Goal: Task Accomplishment & Management: Complete application form

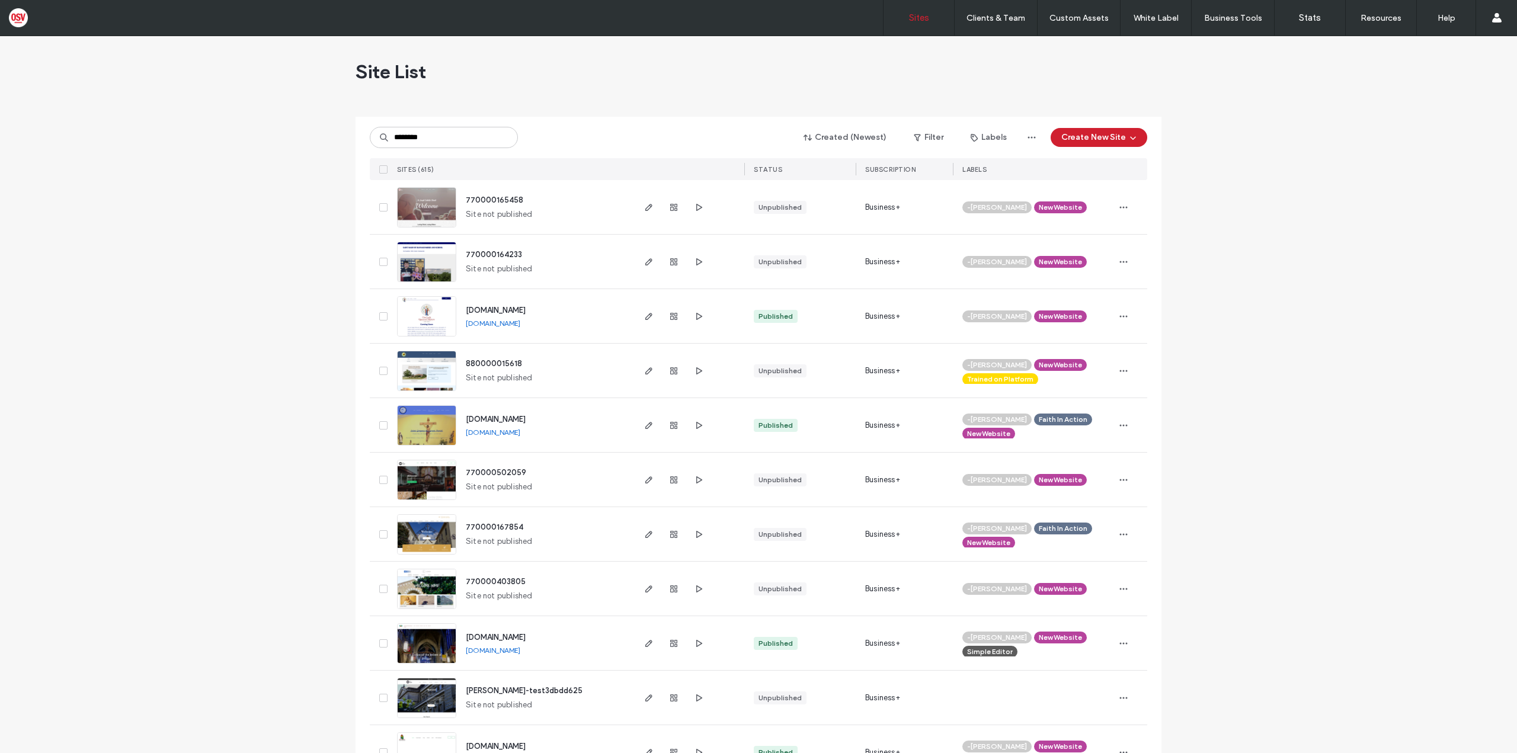
type input "********"
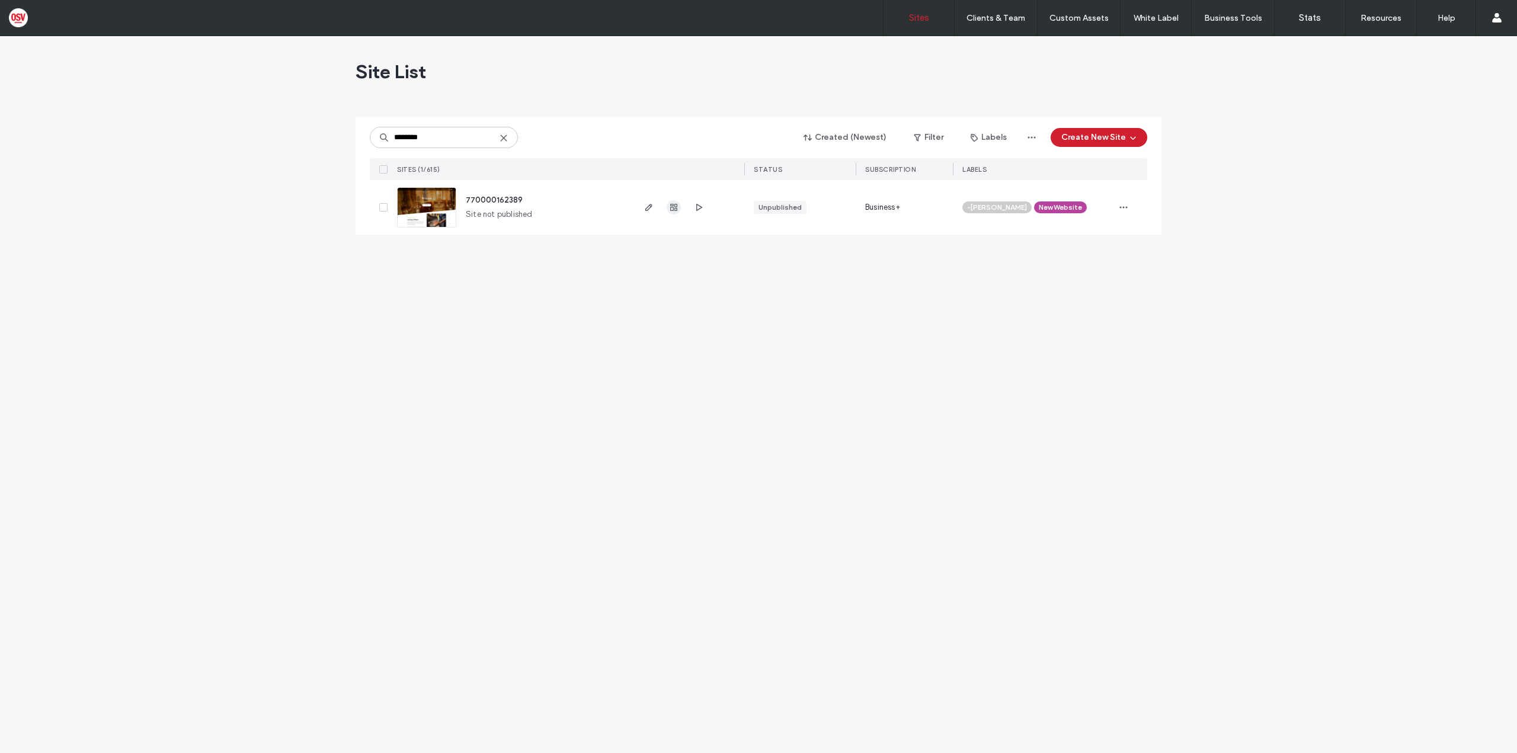
click at [676, 205] on icon "button" at bounding box center [673, 207] width 9 height 9
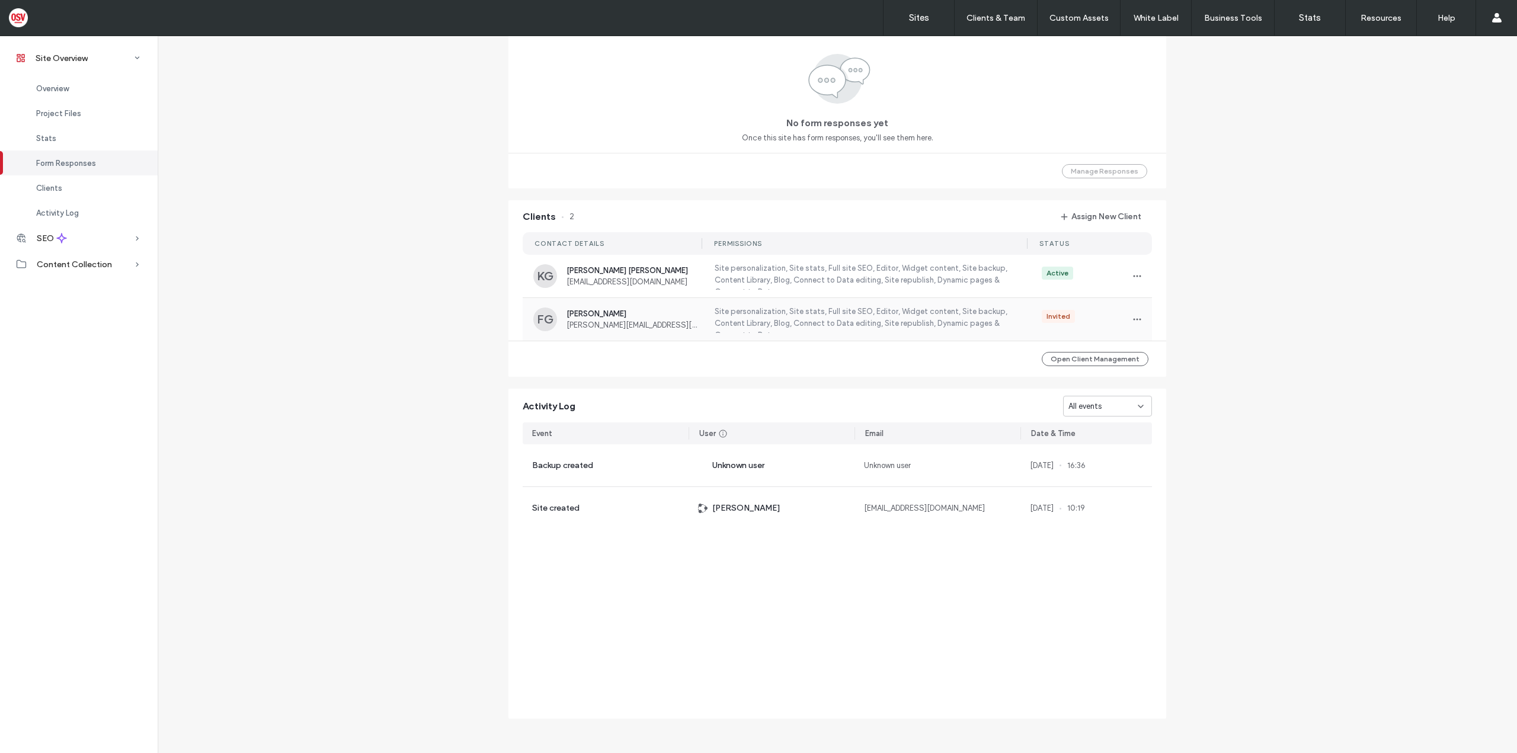
scroll to position [821, 0]
click at [1142, 318] on span "button" at bounding box center [1137, 316] width 19 height 19
click at [1032, 316] on div "Invited" at bounding box center [1089, 316] width 116 height 19
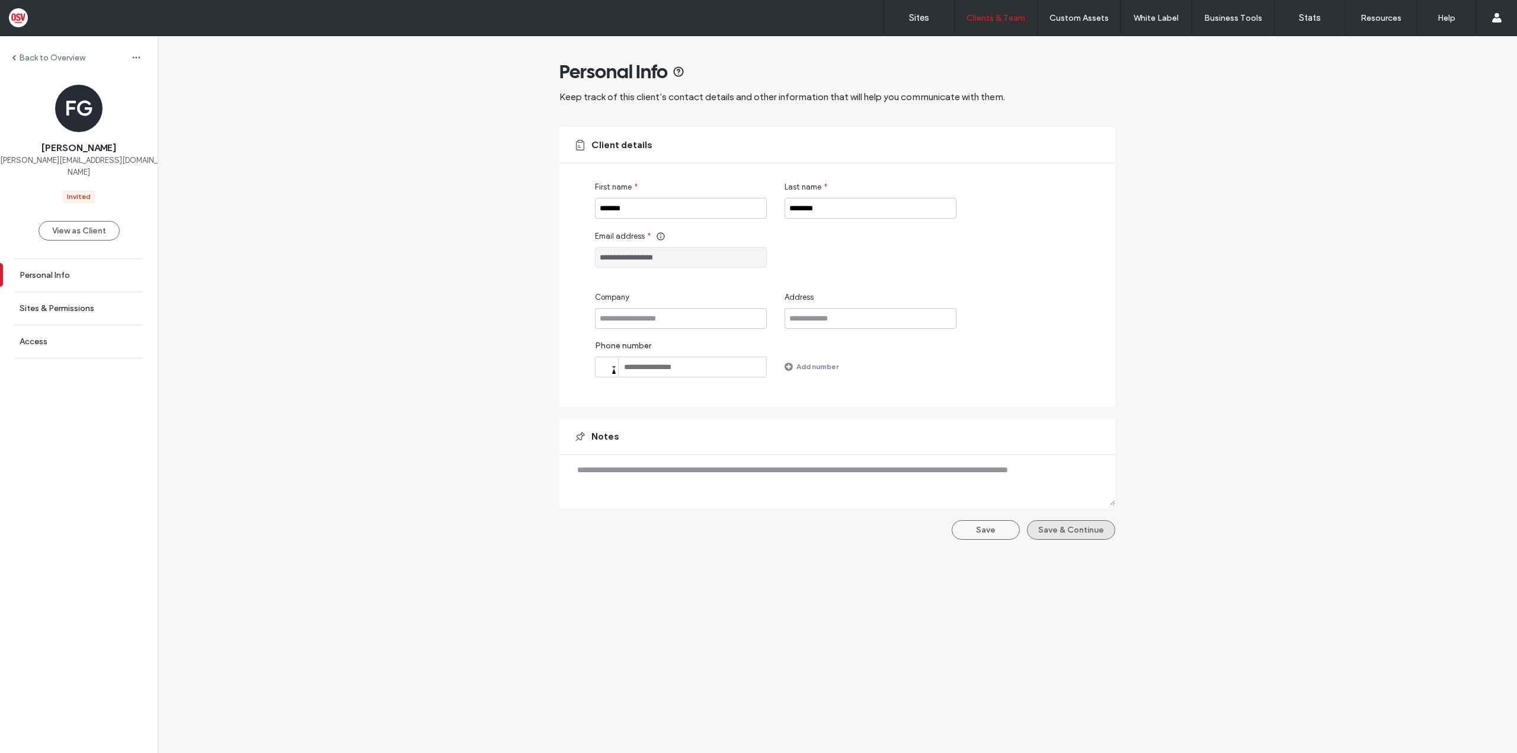
click at [1066, 532] on button "Save & Continue" at bounding box center [1071, 530] width 88 height 20
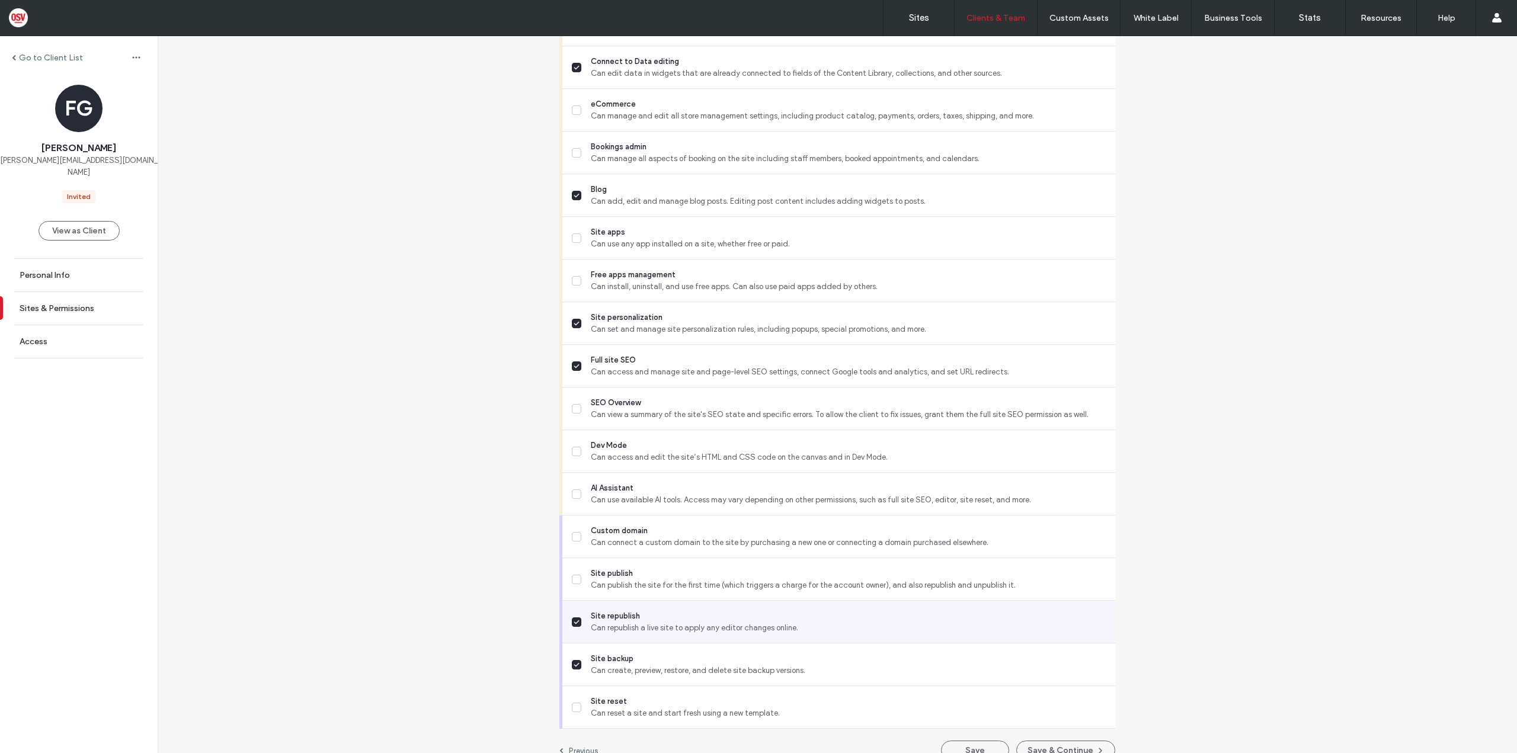
scroll to position [773, 0]
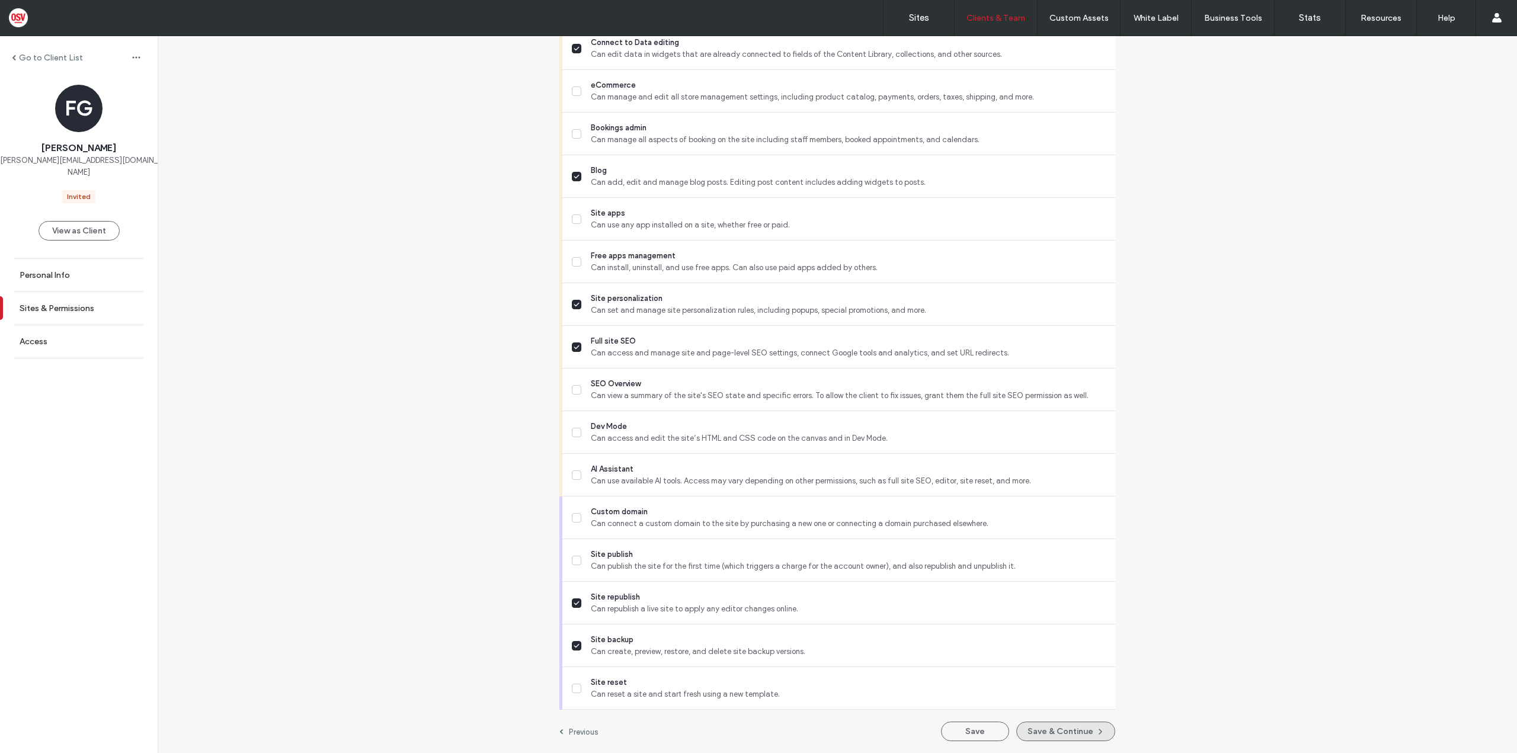
click at [1043, 726] on button "Save & Continue" at bounding box center [1065, 732] width 99 height 20
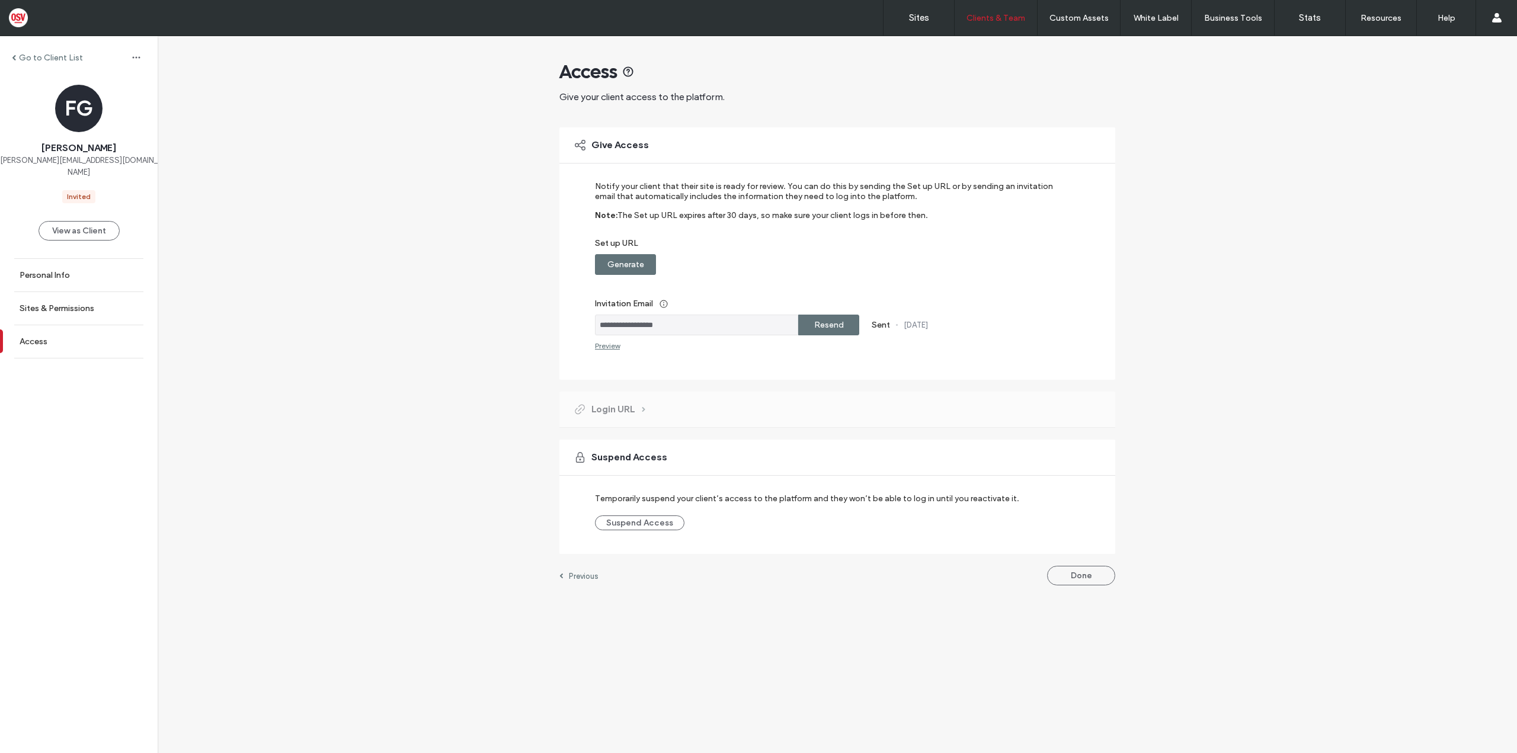
click at [848, 326] on div "Resend" at bounding box center [828, 325] width 61 height 21
click at [609, 349] on div "Preview" at bounding box center [607, 345] width 25 height 9
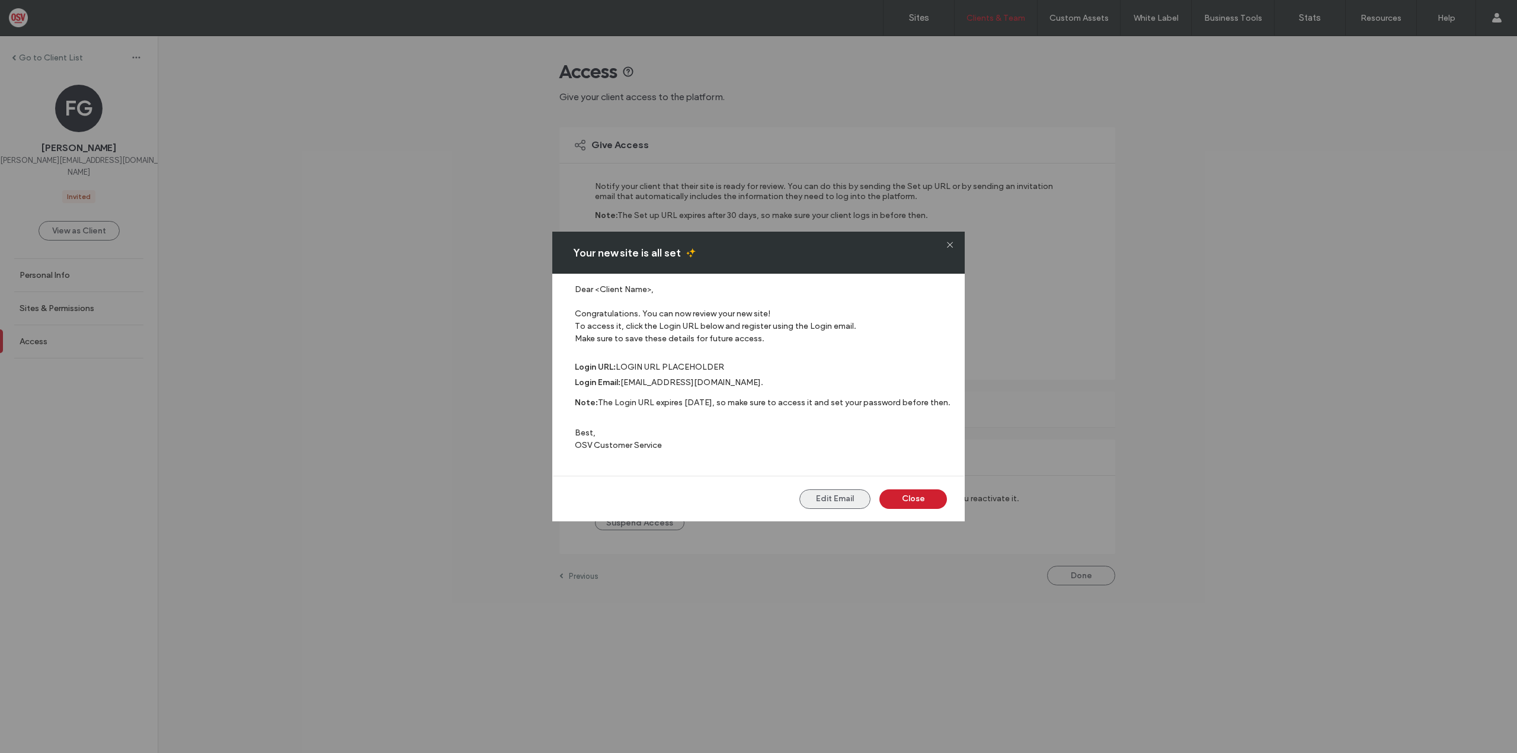
click at [847, 495] on button "Edit Email" at bounding box center [834, 499] width 71 height 20
click at [960, 239] on div "Your new site is all set" at bounding box center [758, 253] width 412 height 42
click at [952, 243] on icon at bounding box center [949, 244] width 7 height 7
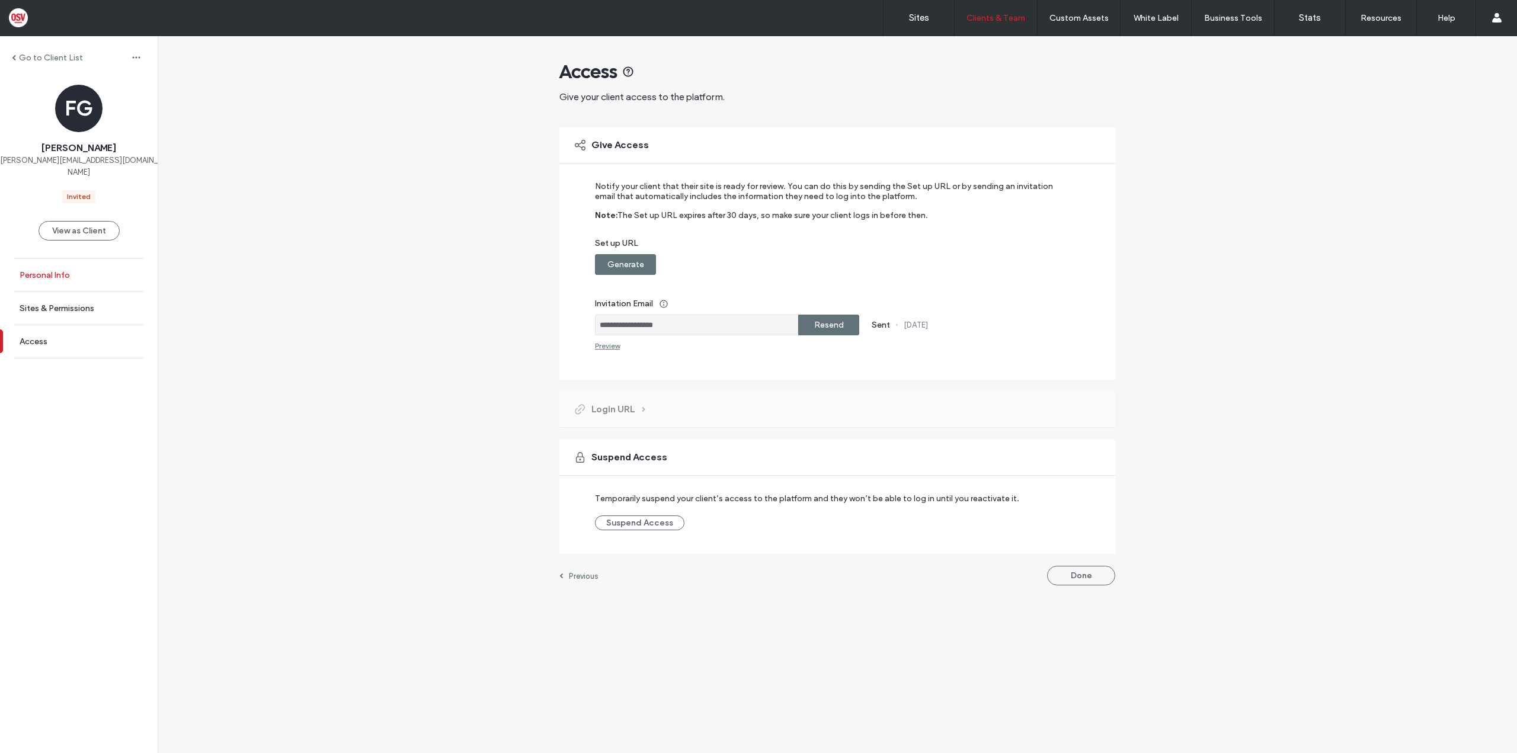
click at [101, 259] on link "Personal Info" at bounding box center [79, 275] width 158 height 33
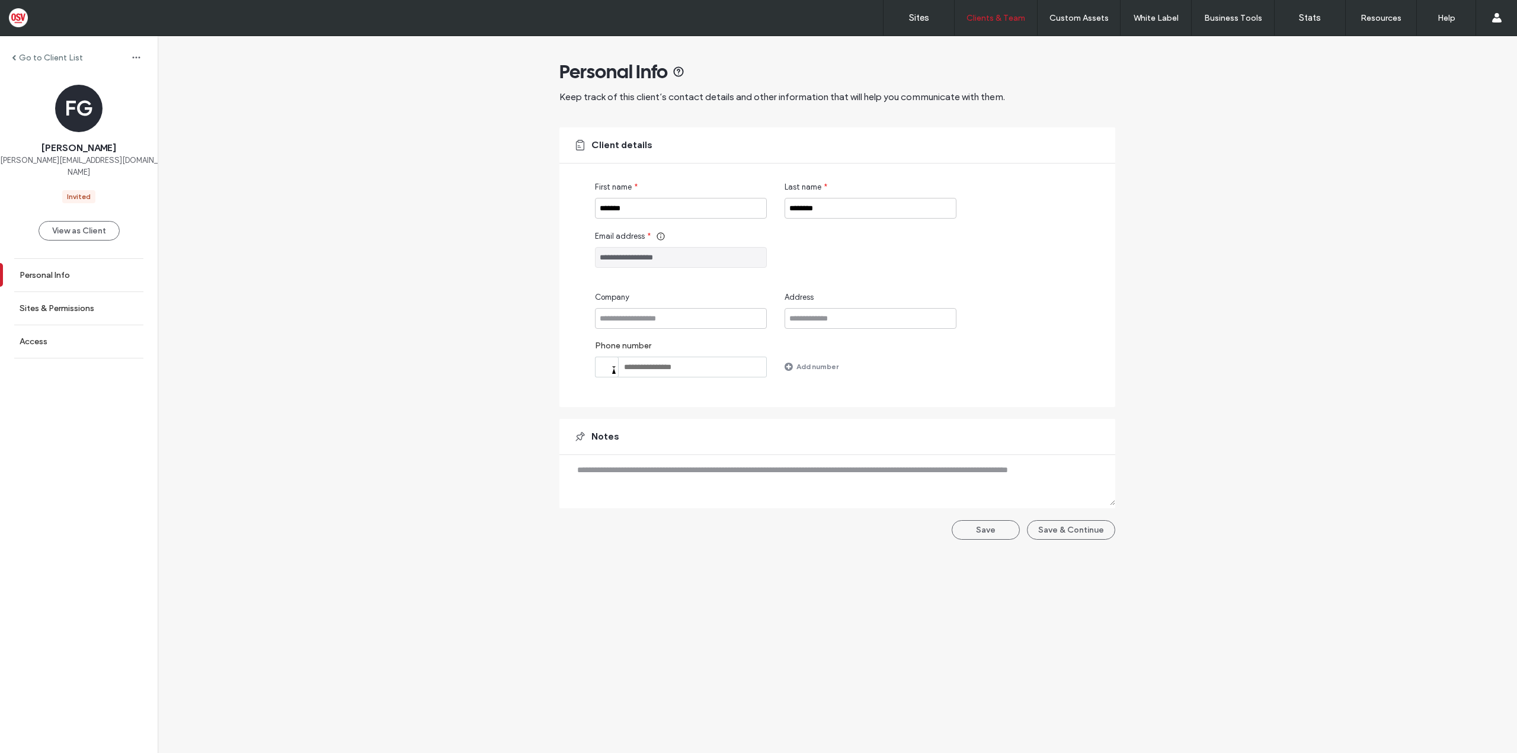
click at [652, 248] on input "**********" at bounding box center [681, 257] width 172 height 21
click at [651, 248] on input "**********" at bounding box center [681, 257] width 172 height 21
click at [645, 143] on span "Client details" at bounding box center [621, 145] width 61 height 13
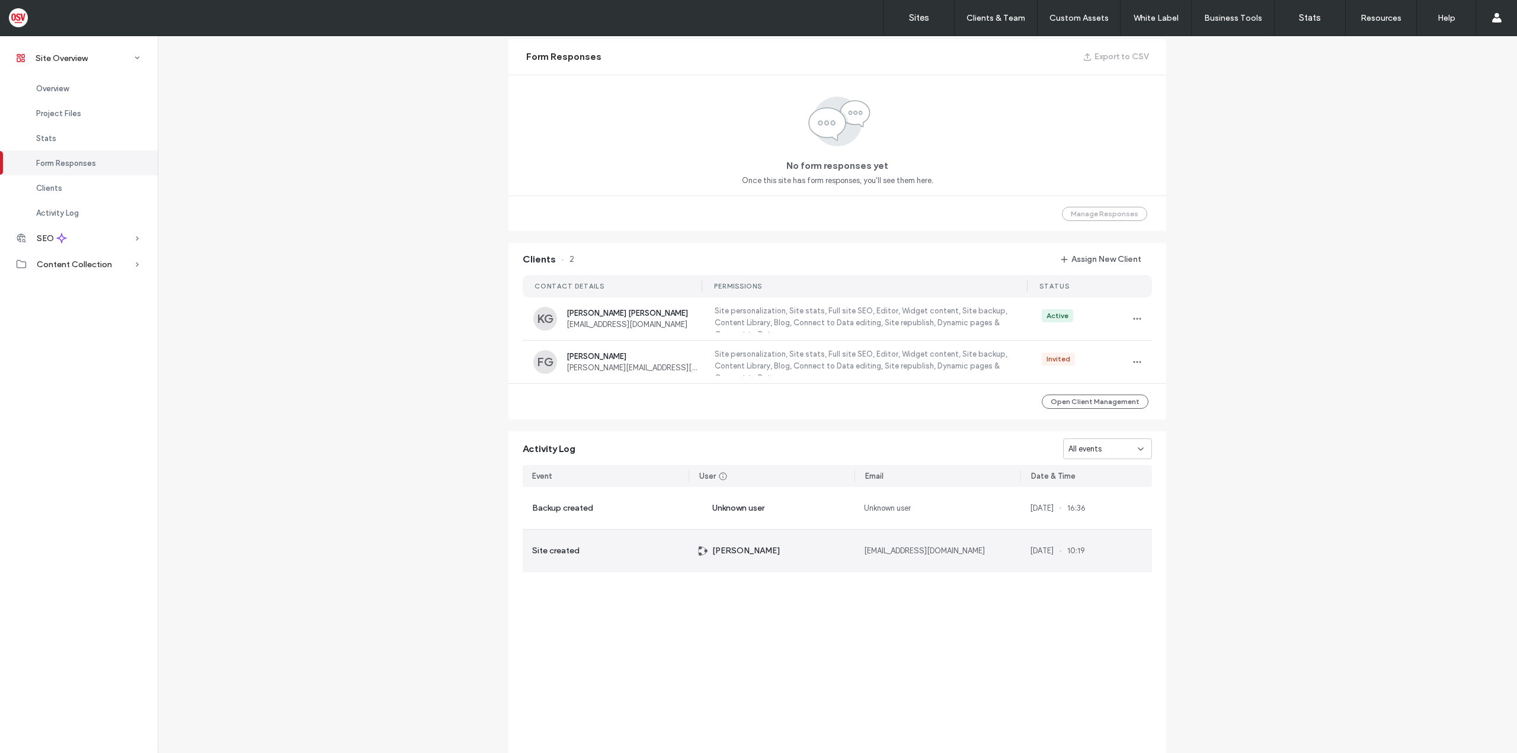
scroll to position [821, 0]
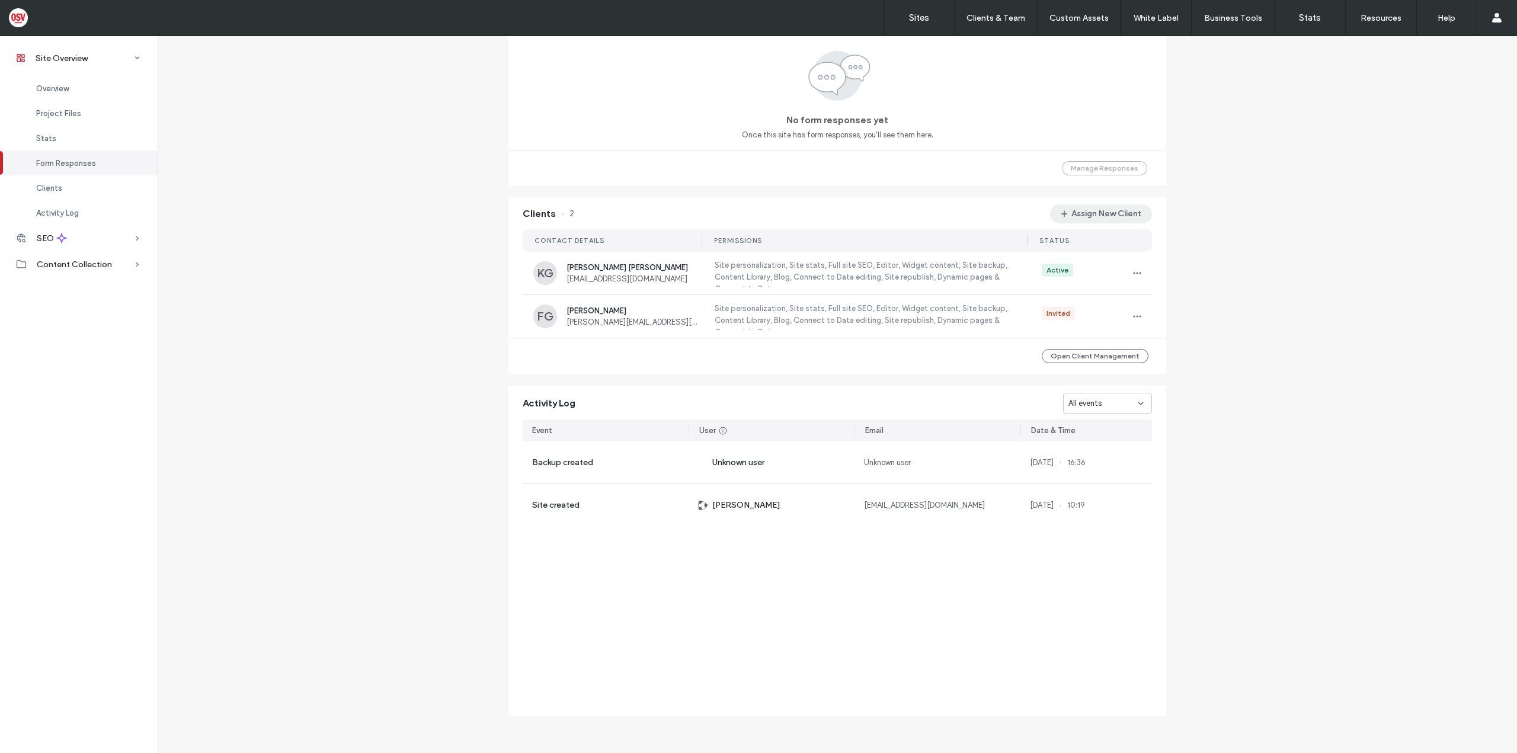
click at [1075, 212] on button "Assign New Client" at bounding box center [1101, 213] width 102 height 19
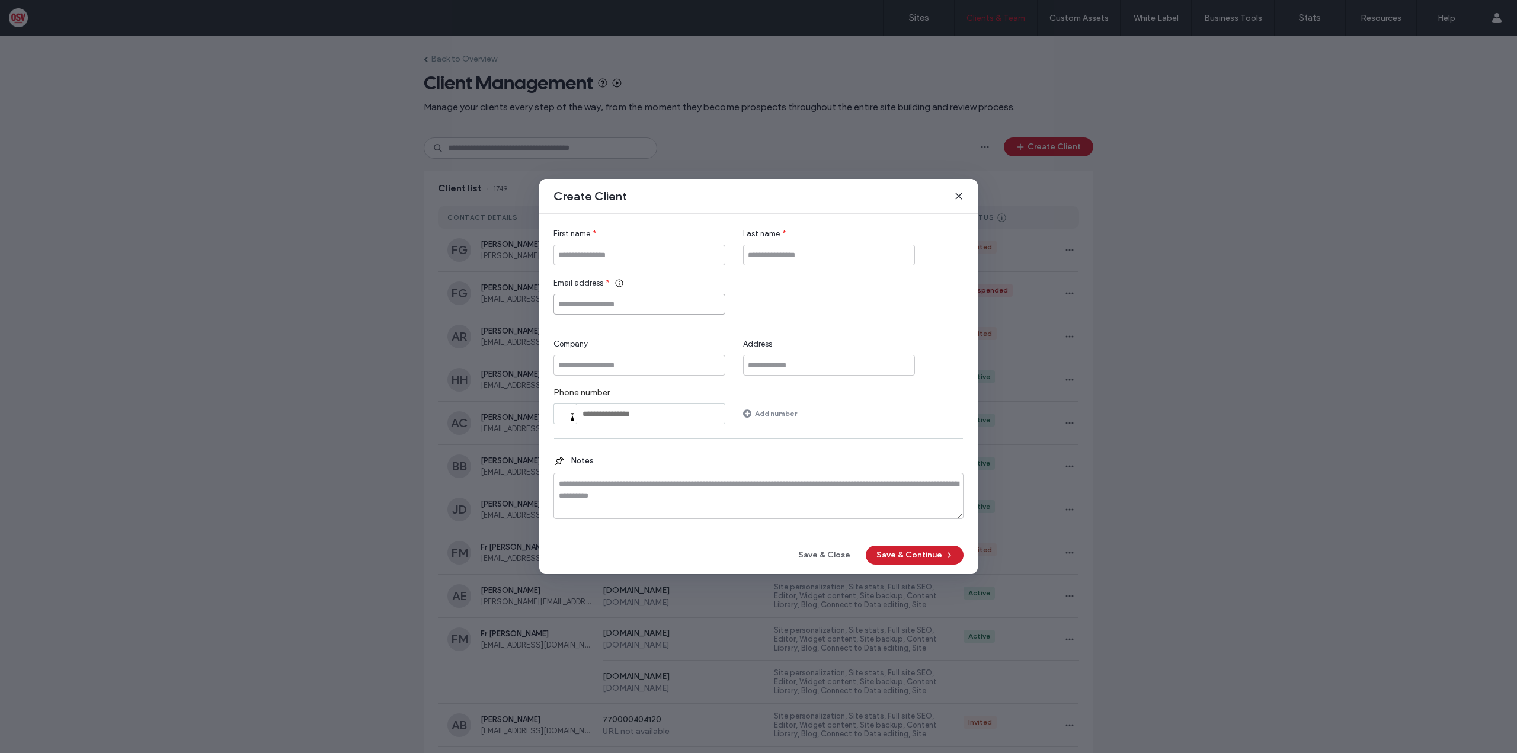
click at [583, 306] on input "Email address" at bounding box center [639, 304] width 172 height 21
type input "*"
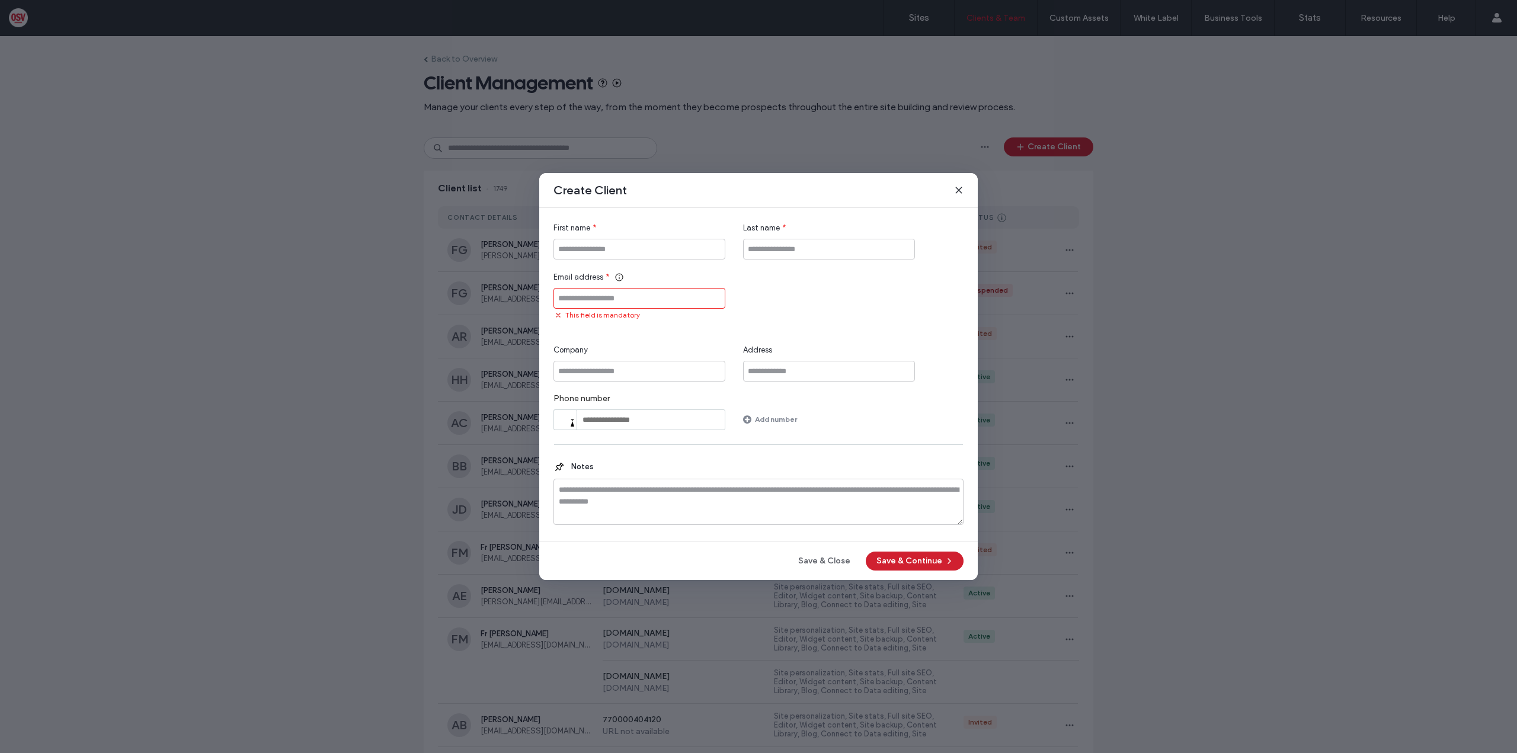
type input "*"
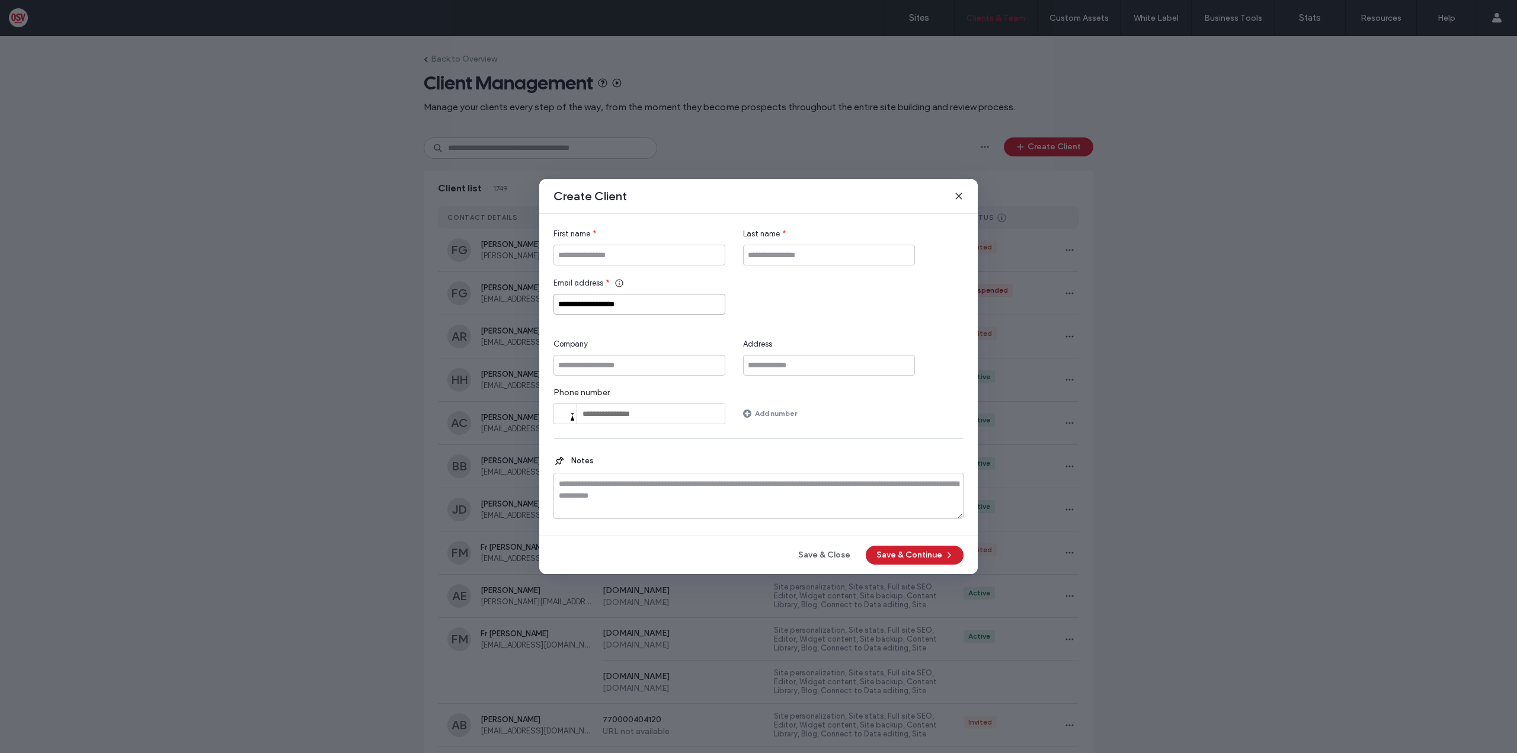
type input "**********"
click at [625, 247] on input "First name" at bounding box center [639, 255] width 172 height 21
type input "*******"
click at [864, 258] on input "Last name" at bounding box center [829, 255] width 172 height 21
type input "********"
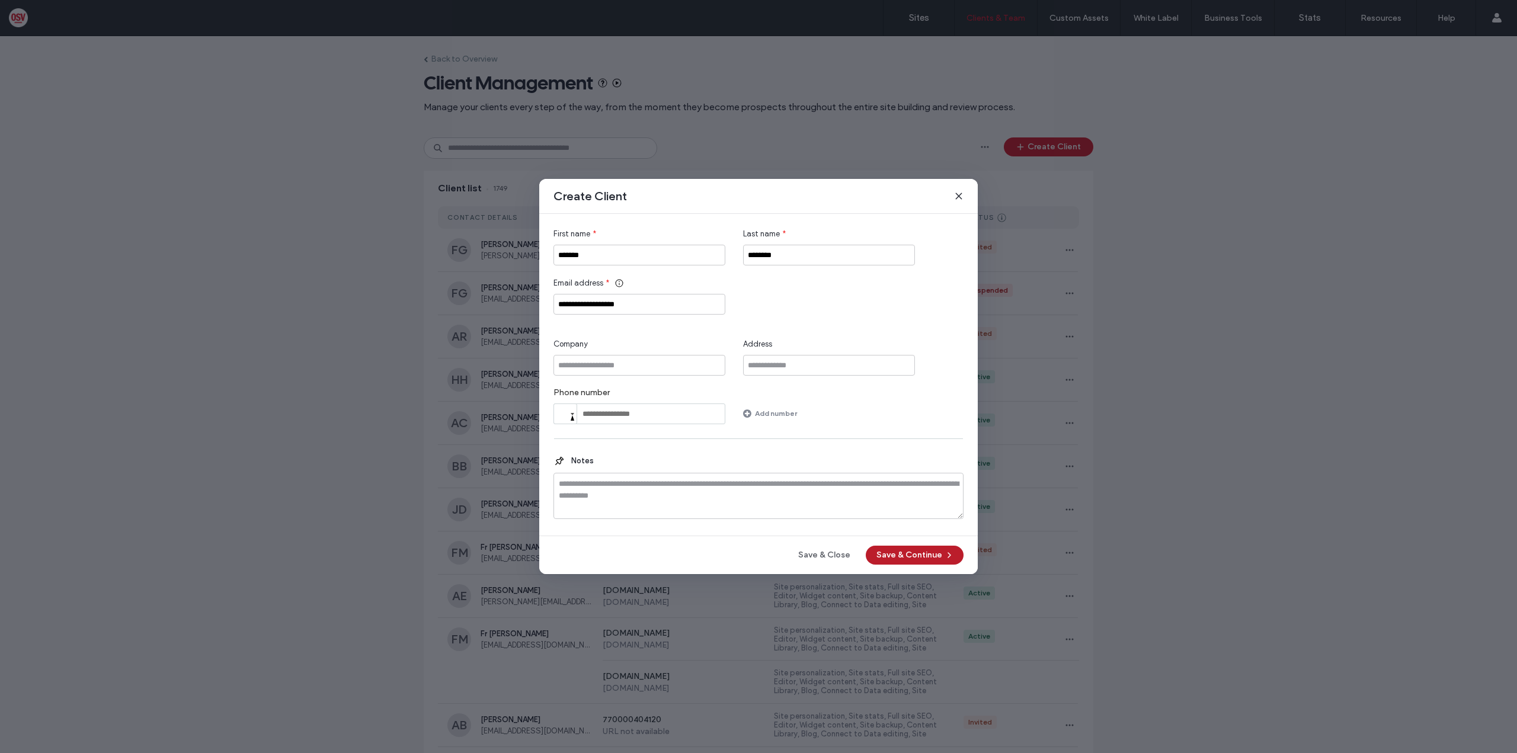
click at [915, 558] on button "Save & Continue" at bounding box center [915, 555] width 98 height 19
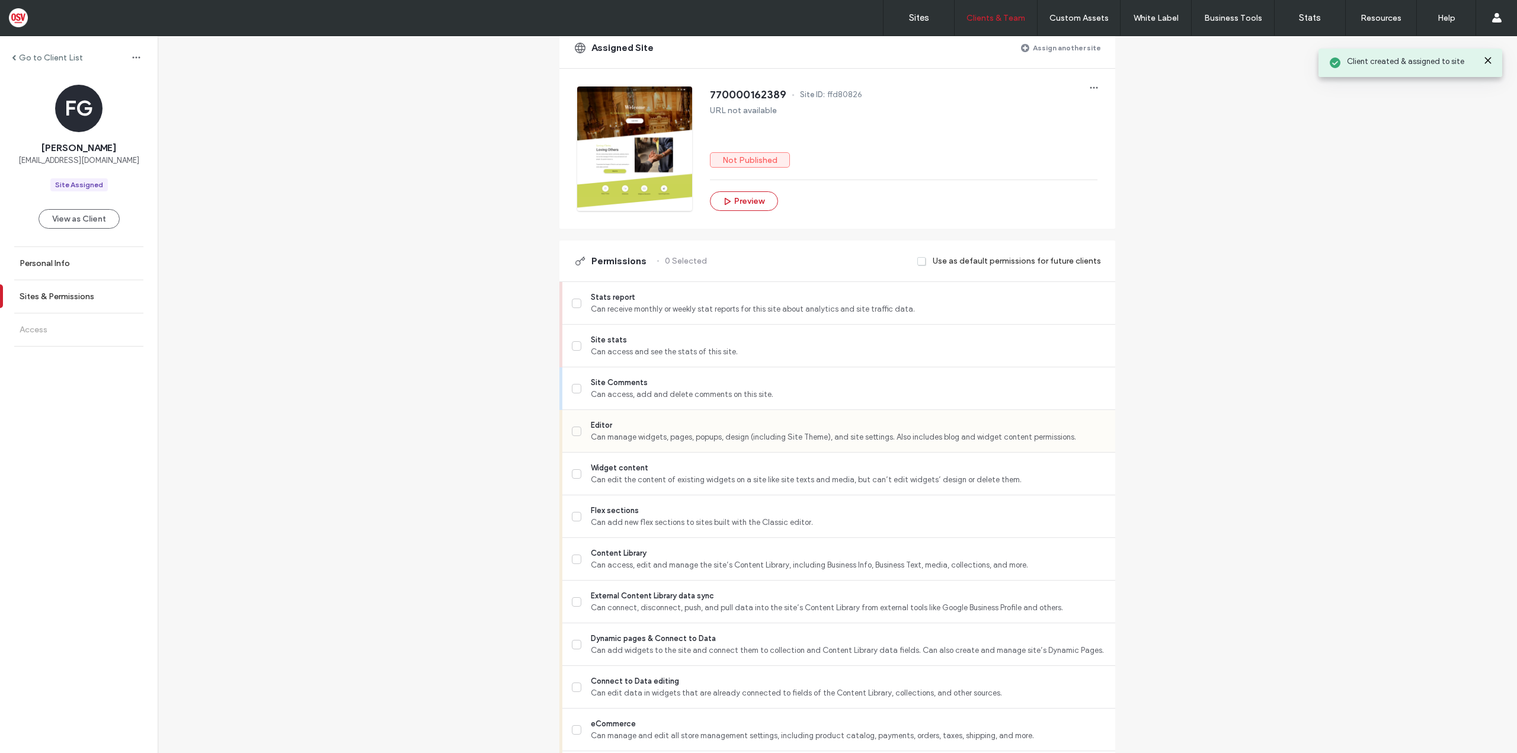
scroll to position [178, 0]
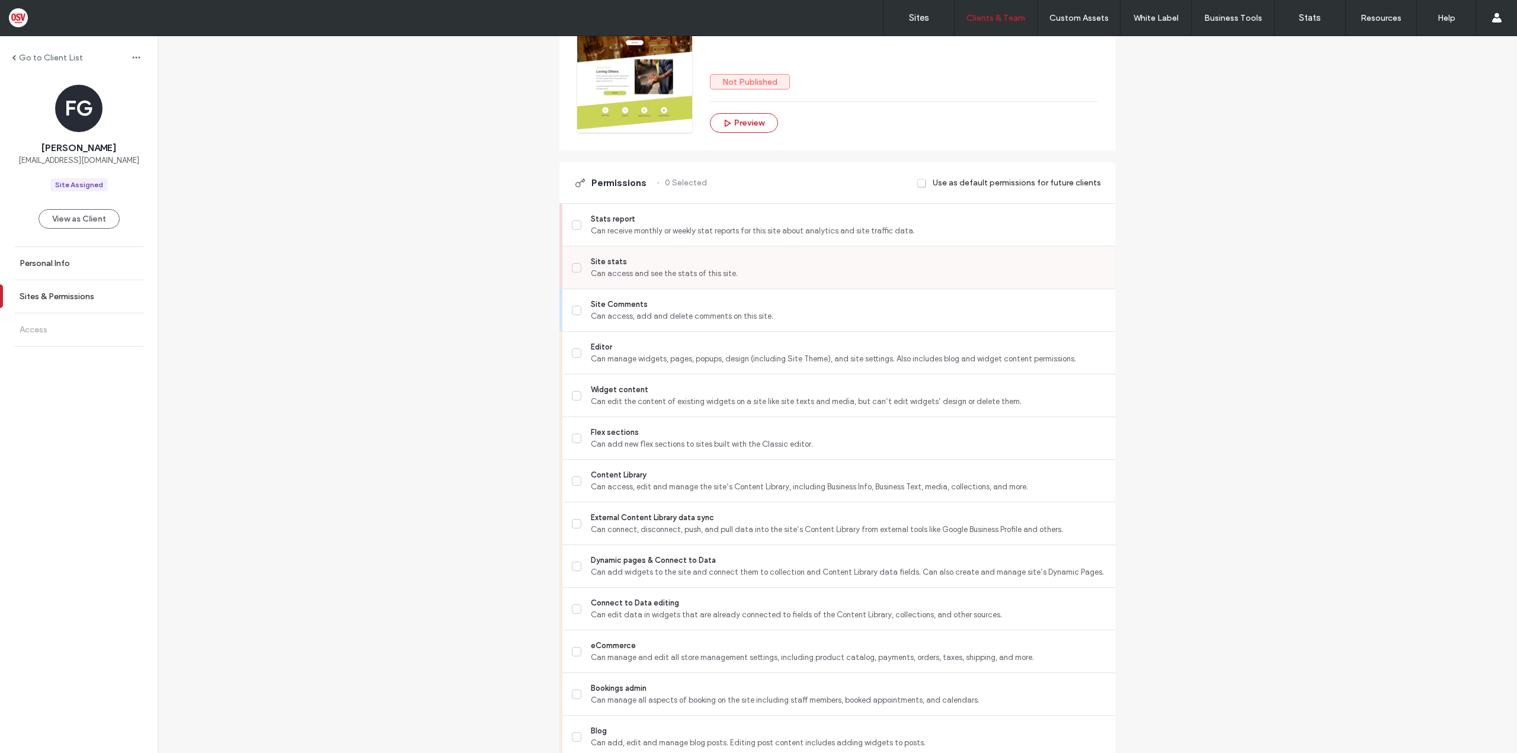
click at [659, 266] on span "Site stats" at bounding box center [848, 262] width 515 height 12
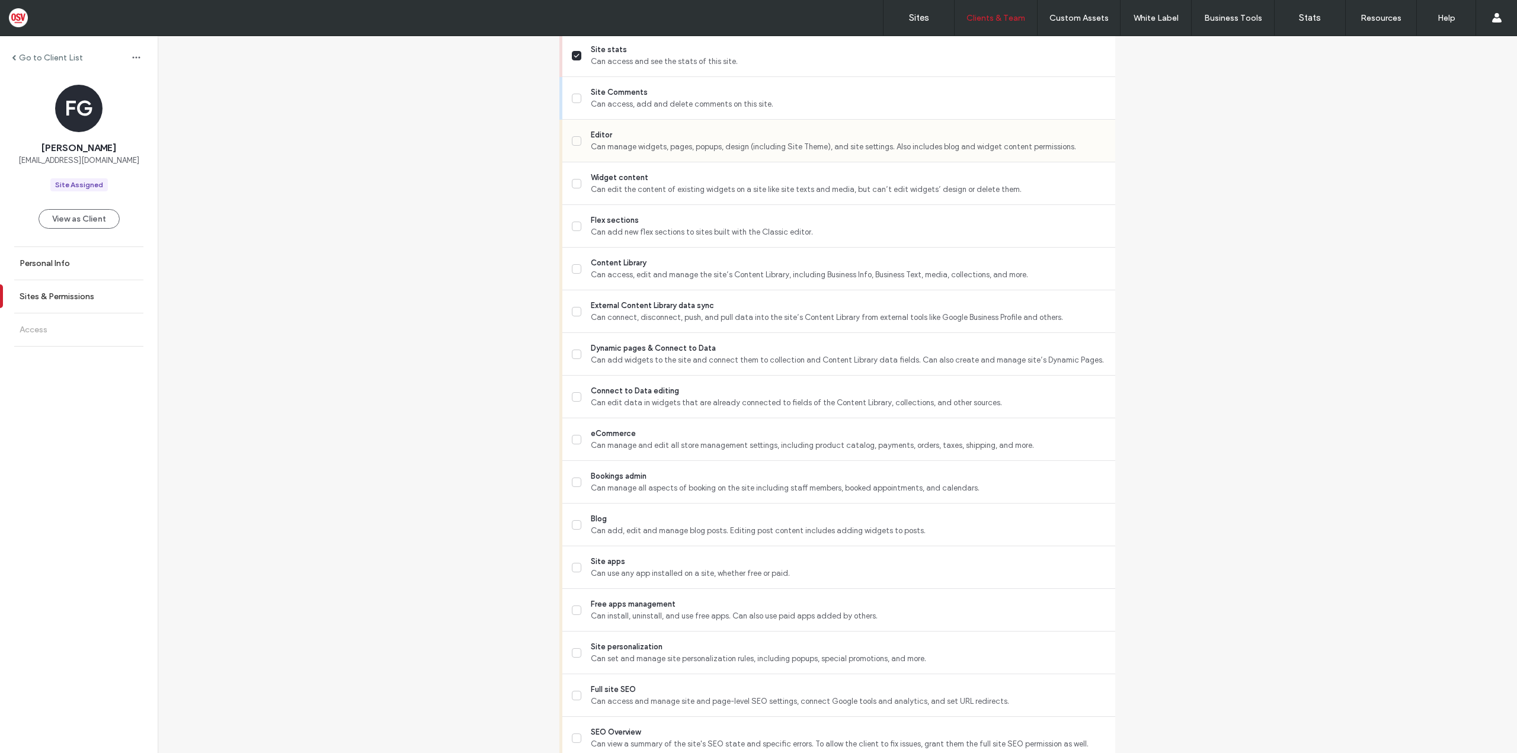
scroll to position [355, 0]
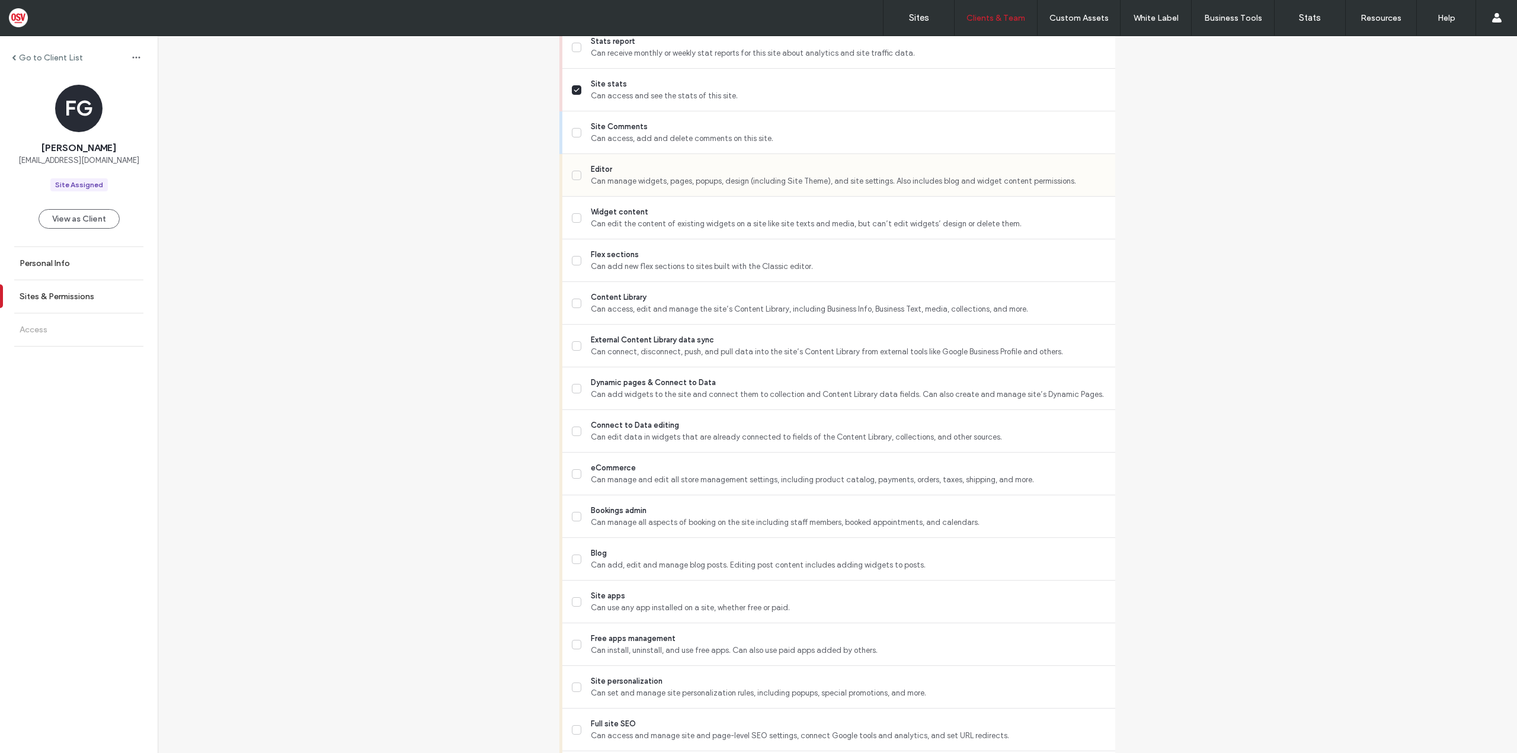
click at [607, 175] on span "Can manage widgets, pages, popups, design (including Site Theme), and site sett…" at bounding box center [848, 181] width 515 height 12
click at [649, 296] on span "Content Library" at bounding box center [848, 298] width 515 height 12
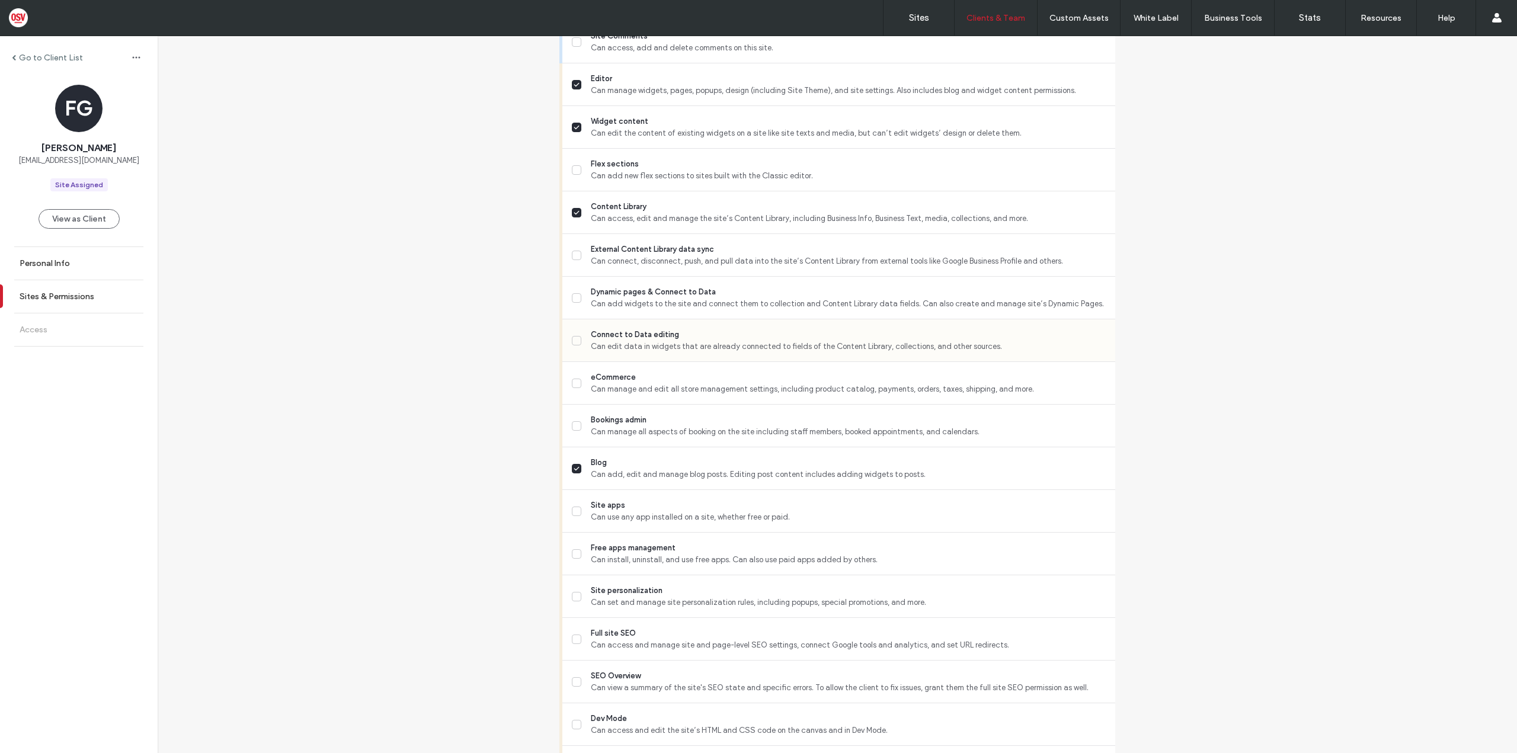
scroll to position [474, 0]
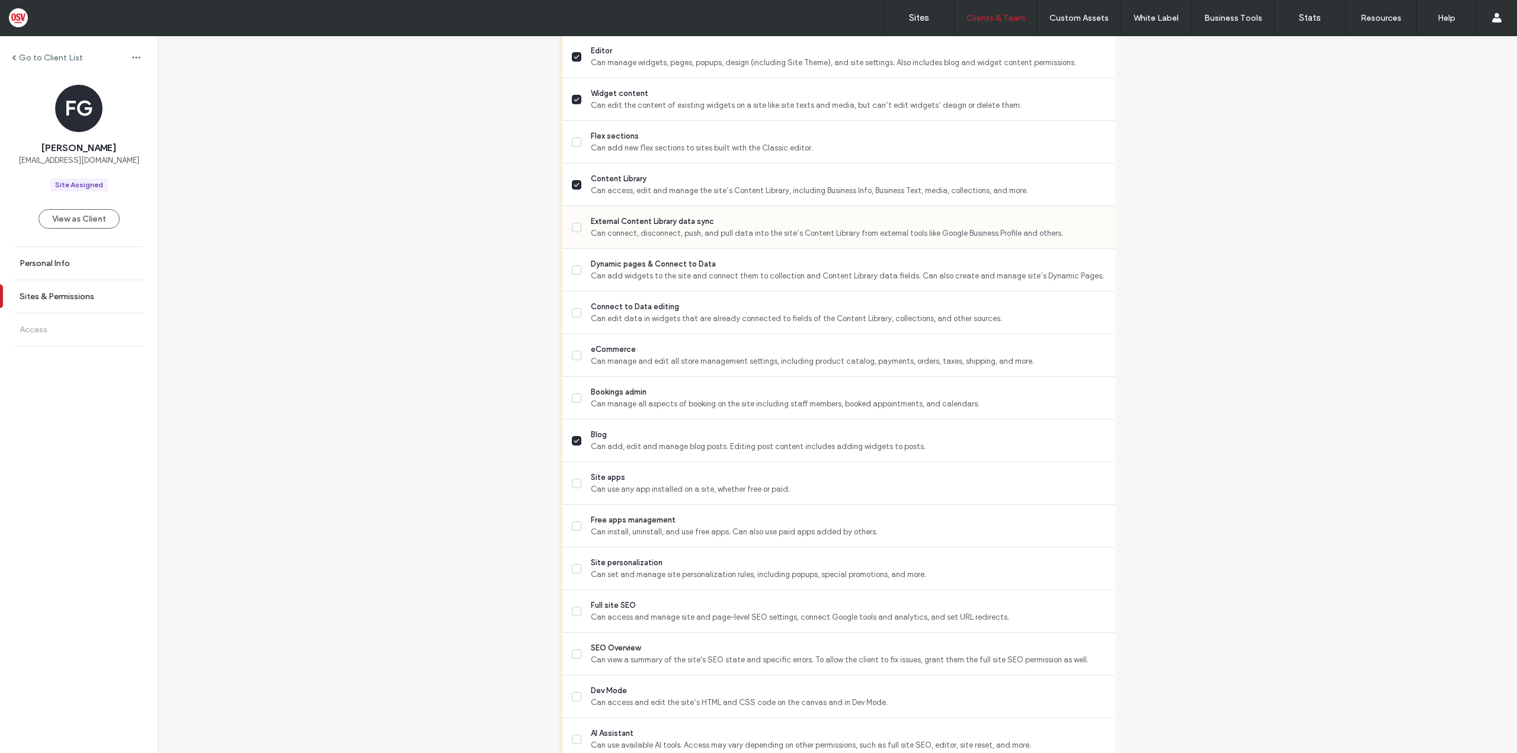
click at [600, 228] on span "Can connect, disconnect, push, and pull data into the site’s Content Library fr…" at bounding box center [848, 234] width 515 height 12
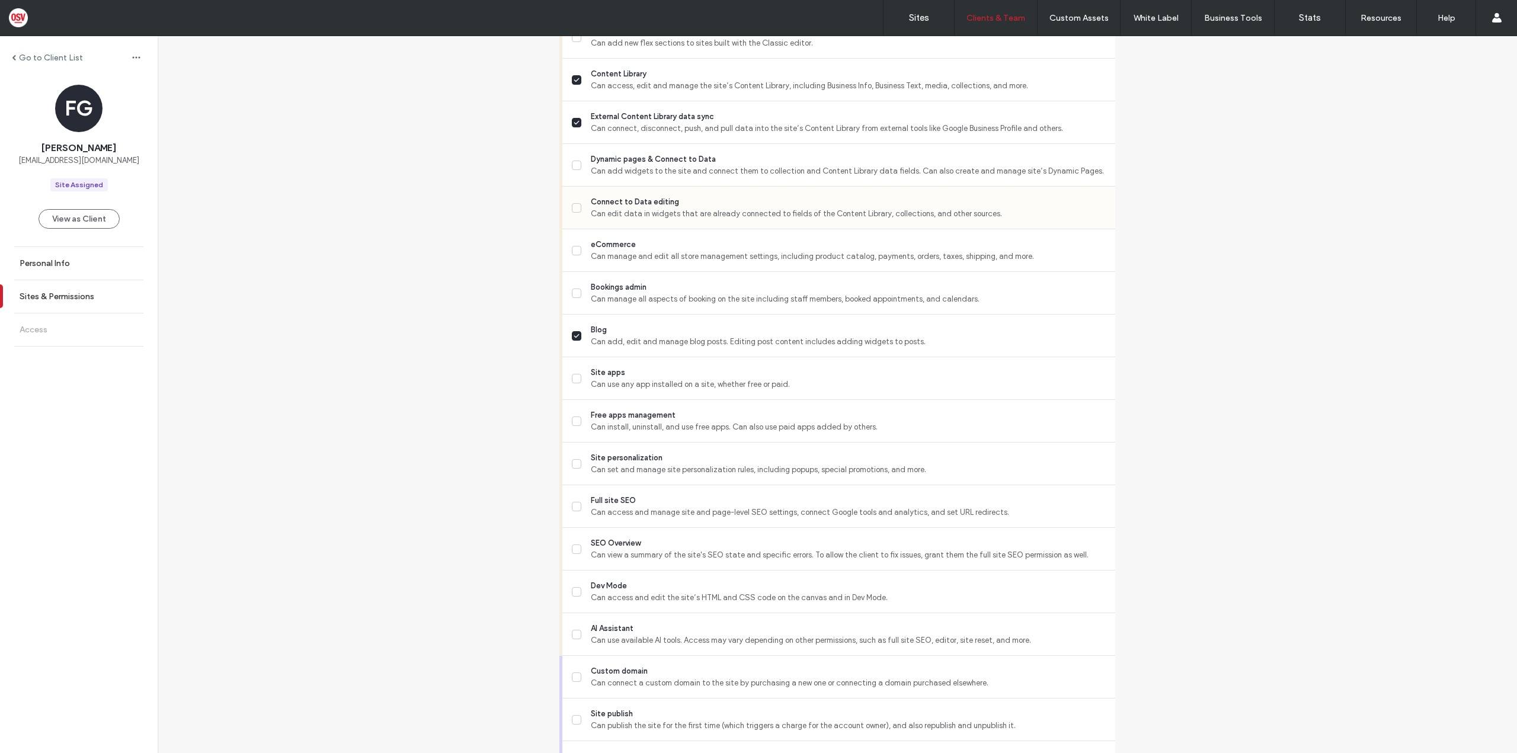
scroll to position [592, 0]
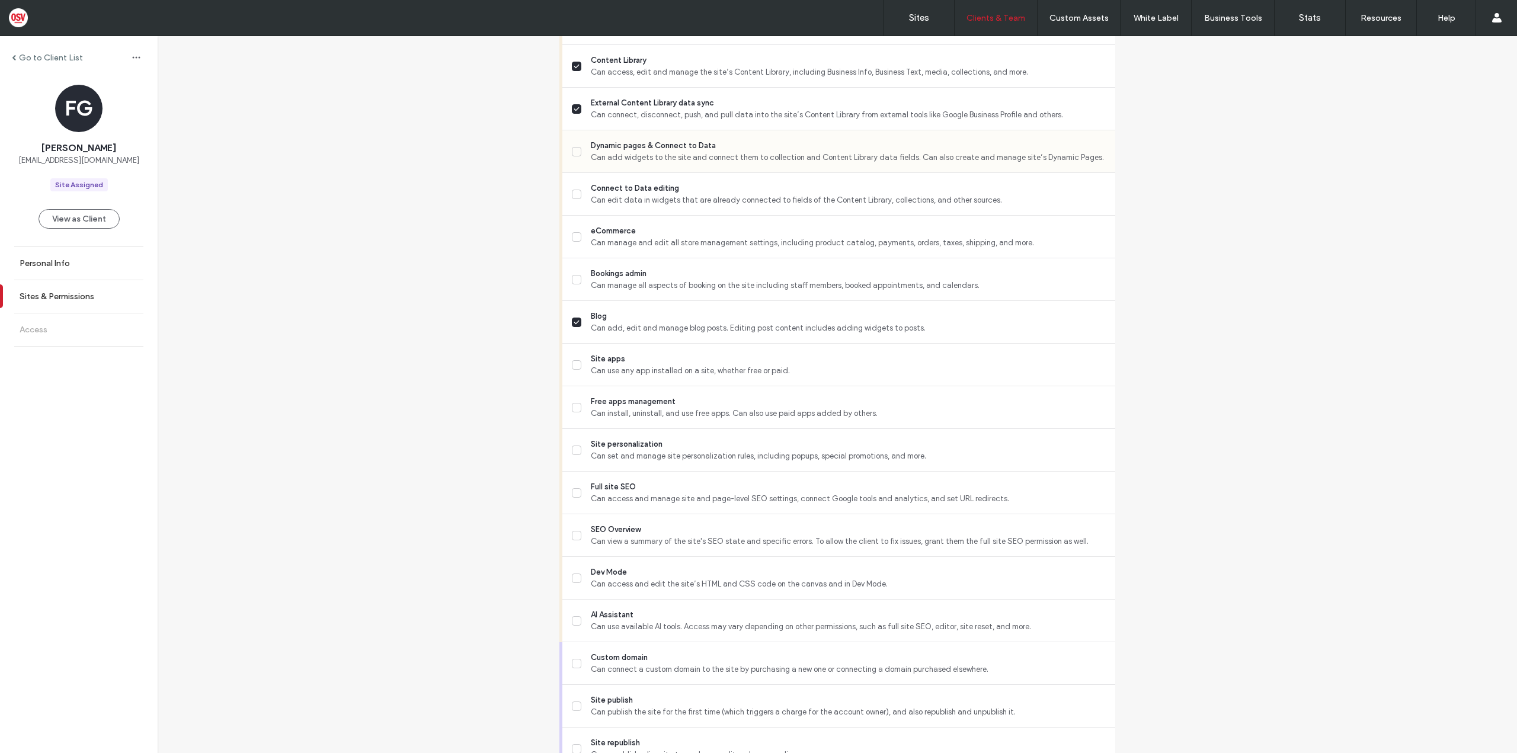
click at [626, 163] on span "Can add widgets to the site and connect them to collection and Content Library …" at bounding box center [848, 158] width 515 height 12
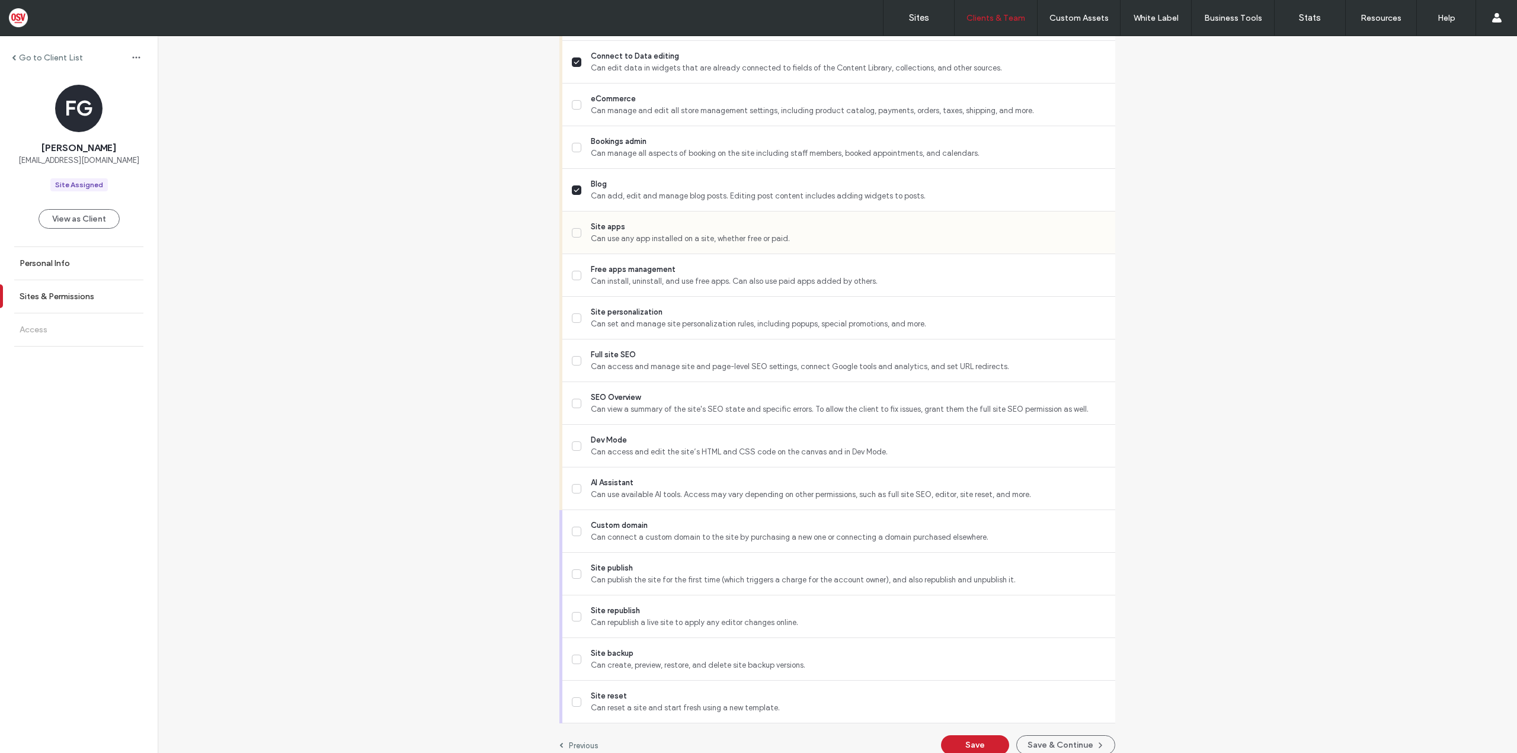
scroll to position [738, 0]
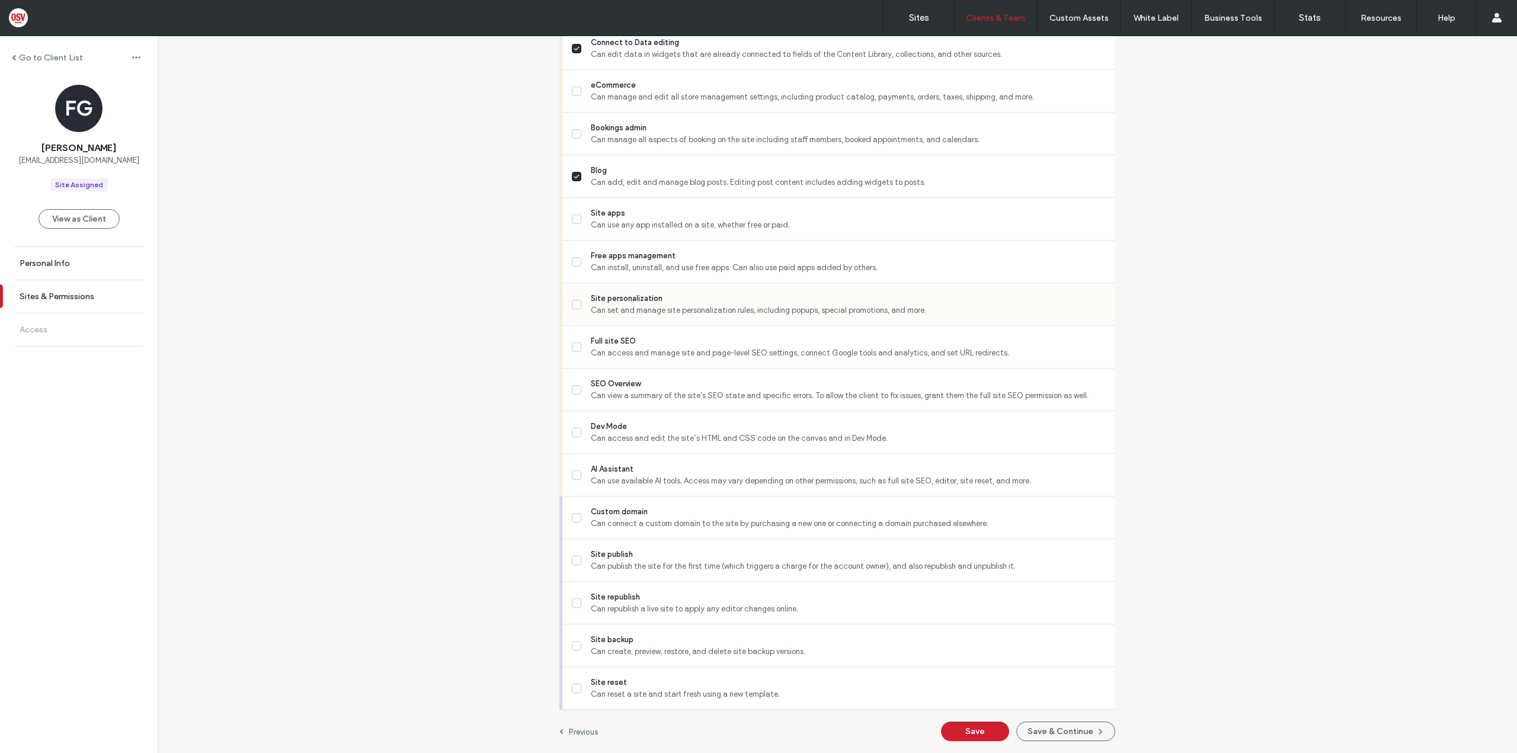
click at [668, 311] on span "Can set and manage site personalization rules, including popups, special promot…" at bounding box center [848, 311] width 515 height 12
click at [686, 356] on span "Can access and manage site and page-level SEO settings, connect Google tools an…" at bounding box center [848, 353] width 515 height 12
click at [669, 593] on span "Site republish" at bounding box center [848, 597] width 515 height 12
click at [704, 634] on span "Site backup" at bounding box center [848, 640] width 515 height 12
click at [1062, 732] on button "Save & Continue" at bounding box center [1065, 732] width 99 height 20
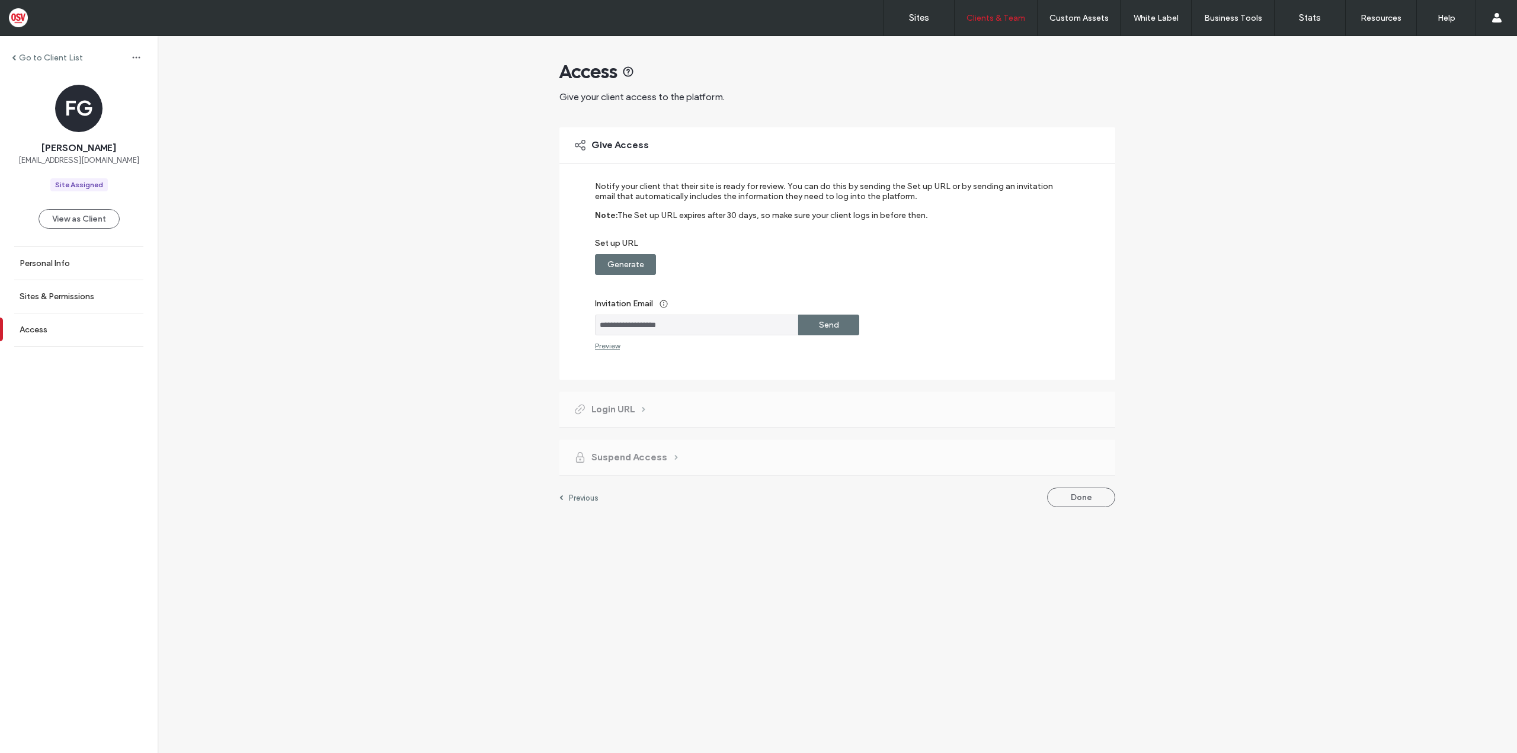
click at [848, 318] on div "Send" at bounding box center [828, 325] width 61 height 21
click at [828, 321] on label "Resend" at bounding box center [829, 325] width 30 height 22
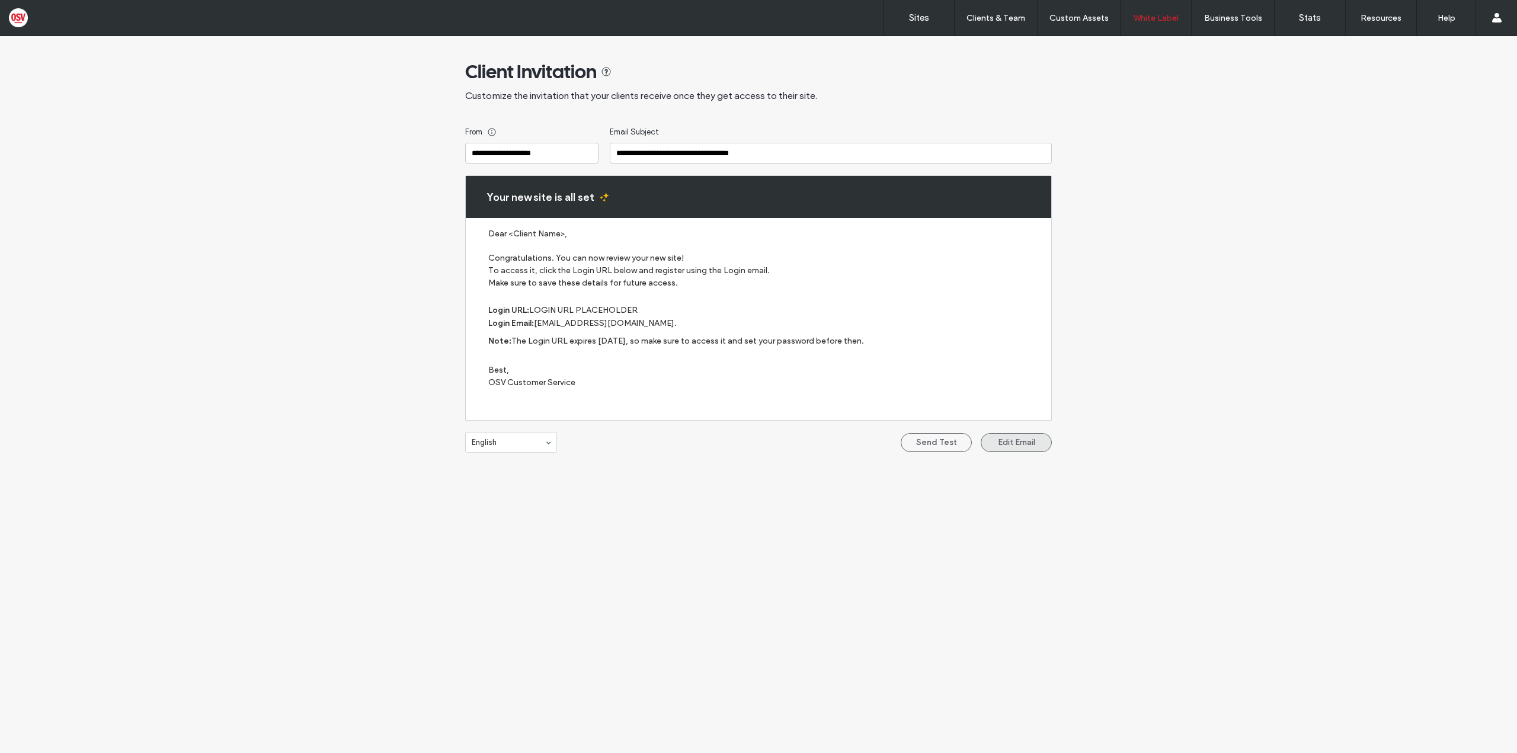
click at [1017, 443] on button "Edit Email" at bounding box center [1016, 442] width 71 height 19
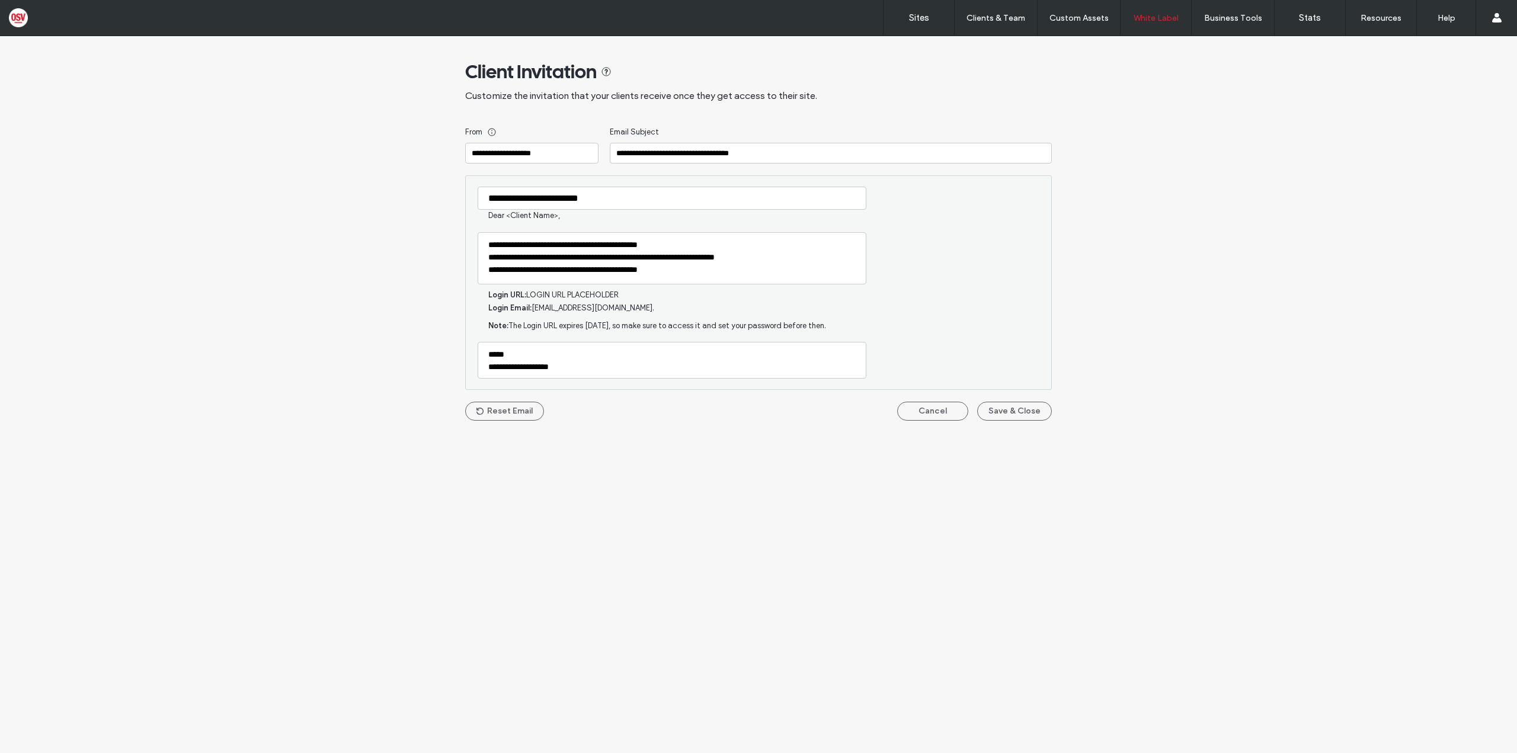
click at [1017, 443] on div "**********" at bounding box center [758, 394] width 1517 height 717
click at [950, 414] on button "Cancel" at bounding box center [932, 411] width 71 height 19
